Goal: Transaction & Acquisition: Obtain resource

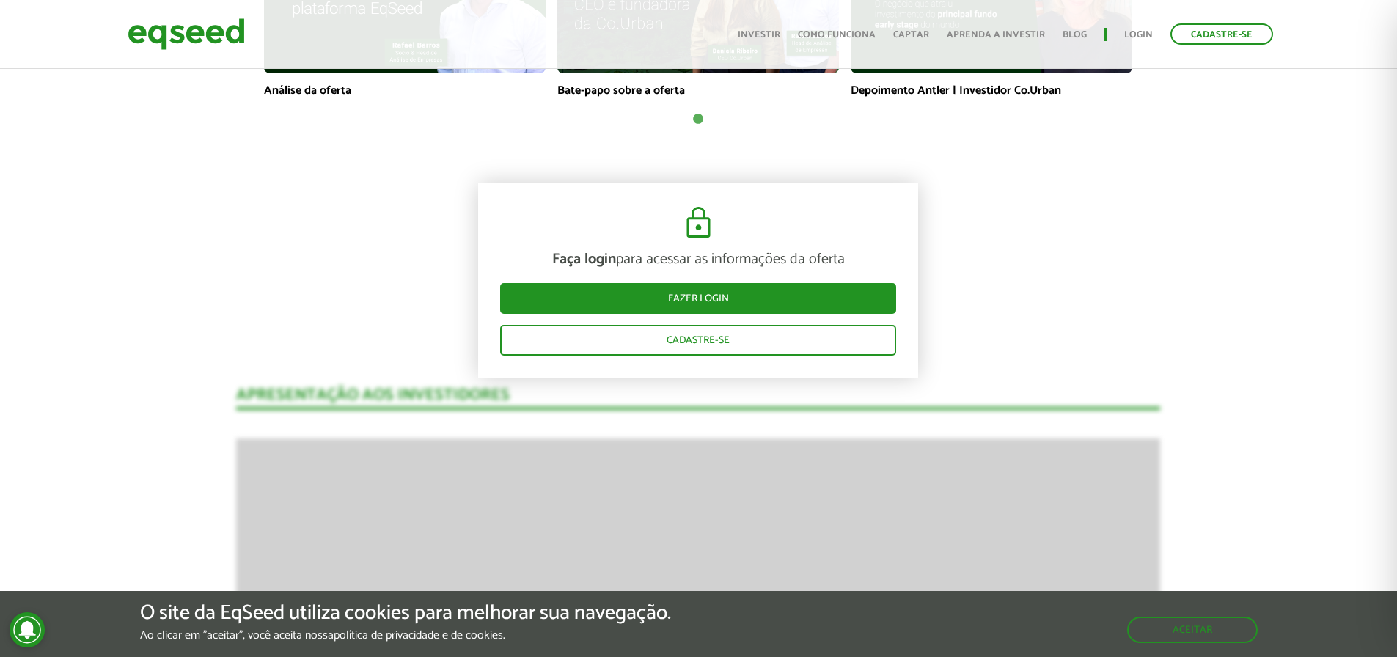
scroll to position [1247, 0]
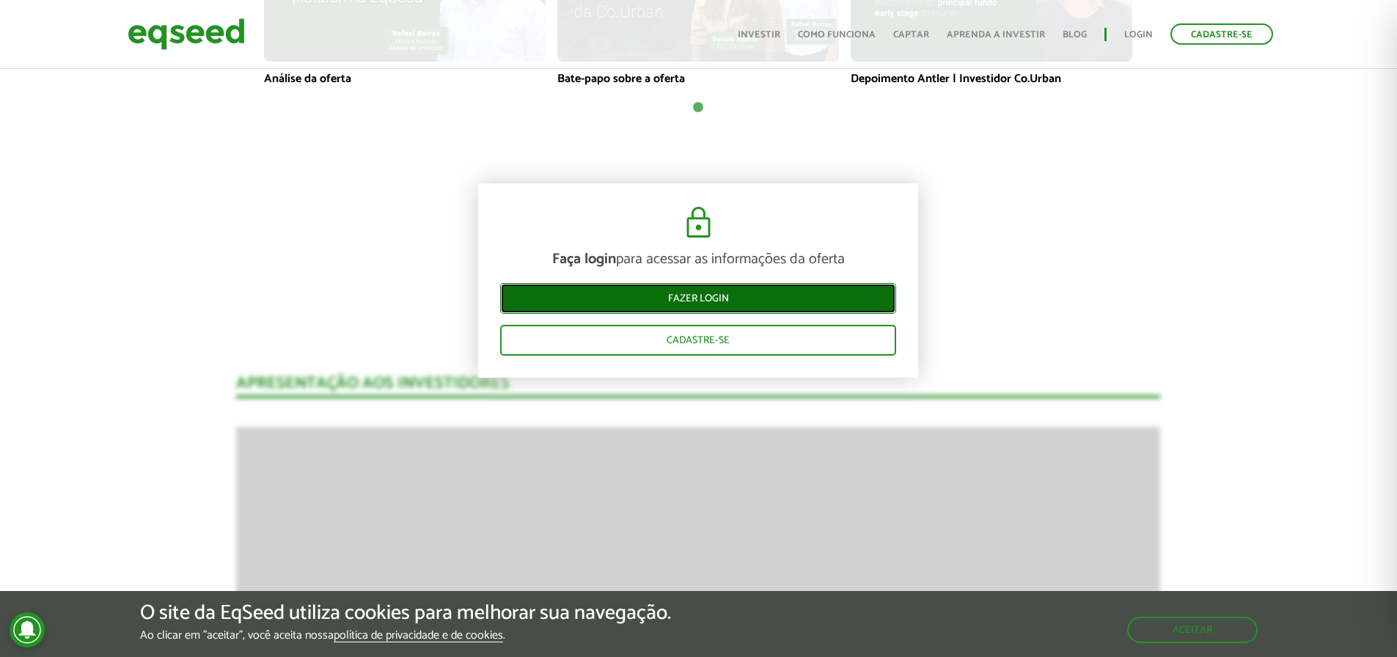
click at [694, 296] on link "Fazer login" at bounding box center [698, 298] width 396 height 31
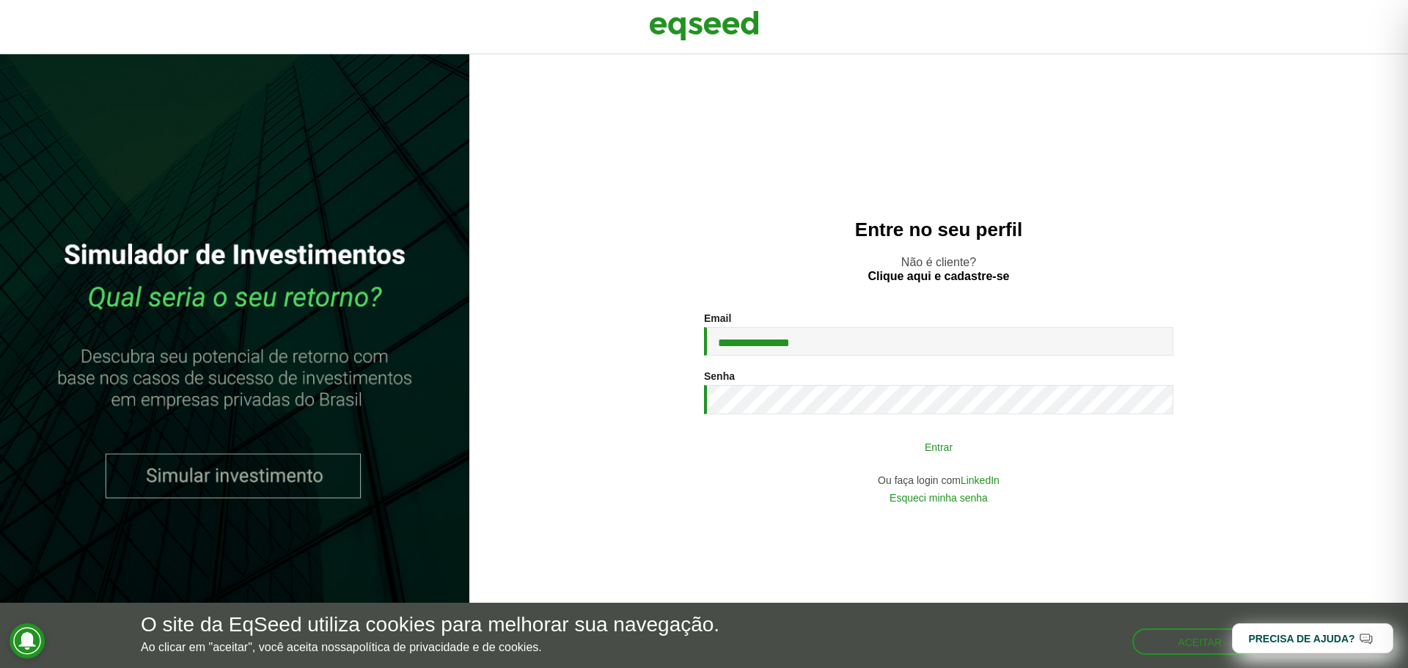
click at [878, 444] on button "Entrar" at bounding box center [938, 447] width 381 height 28
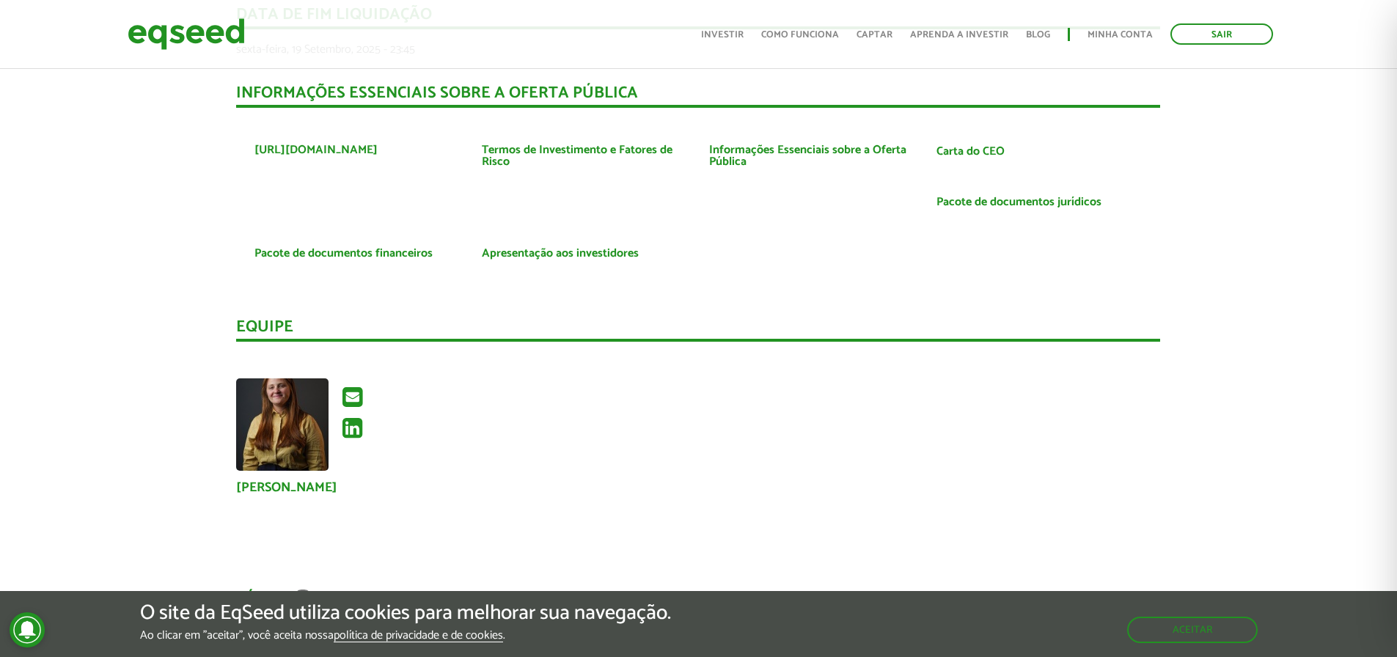
scroll to position [2933, 0]
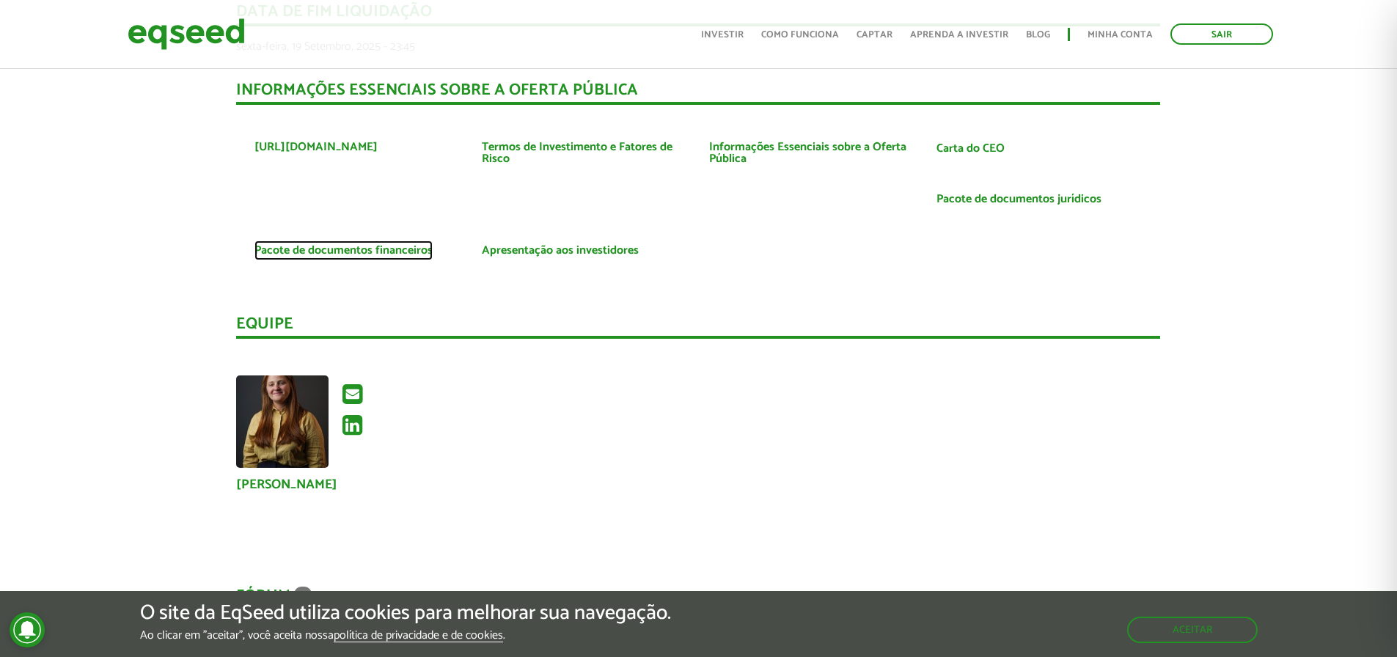
click at [378, 247] on link "Pacote de documentos financeiros" at bounding box center [343, 251] width 178 height 12
